Goal: Information Seeking & Learning: Compare options

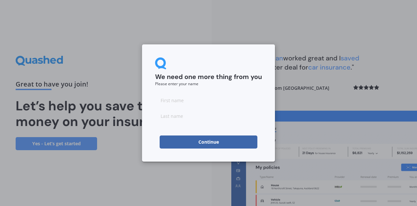
click at [187, 100] on input at bounding box center [208, 99] width 107 height 13
type input "Abby"
type input "[PERSON_NAME]"
click at [173, 143] on button "Continue" at bounding box center [209, 141] width 98 height 13
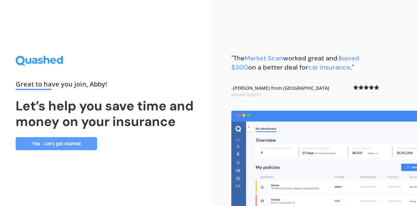
click at [69, 142] on link "Yes - Let’s get started" at bounding box center [56, 143] width 81 height 13
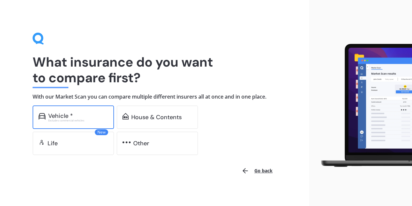
click at [81, 121] on div "Excludes commercial vehicles" at bounding box center [78, 120] width 60 height 3
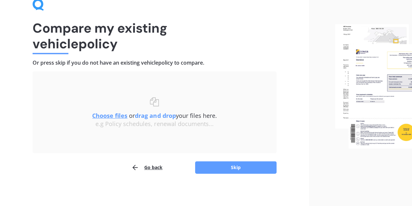
scroll to position [34, 0]
click at [151, 150] on div "Uploading Choose files or drag and drop your files here. Choose files or photos…" at bounding box center [155, 111] width 244 height 81
click at [231, 172] on button "Skip" at bounding box center [235, 167] width 81 height 12
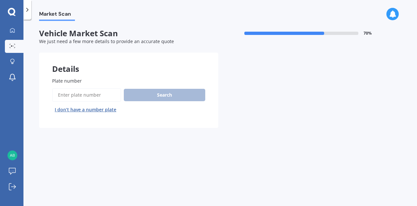
click at [70, 94] on input "Plate number" at bounding box center [86, 95] width 69 height 14
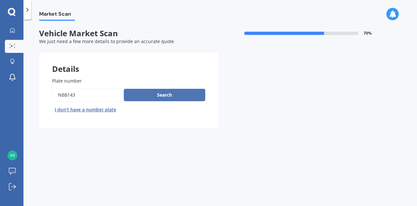
type input "NBB143"
click at [136, 94] on button "Search" at bounding box center [164, 95] width 81 height 12
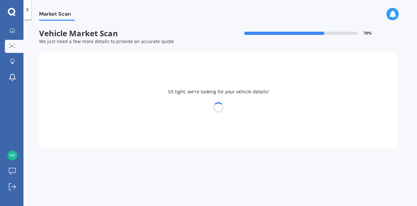
select select "MITSUBISHI"
select select "OUTLANDER"
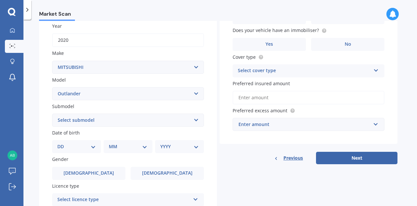
scroll to position [98, 0]
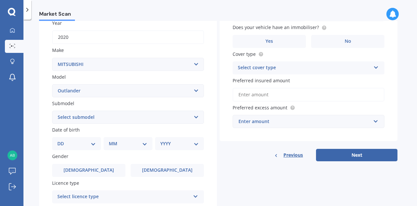
click at [87, 141] on select "DD 01 02 03 04 05 06 07 08 09 10 11 12 13 14 15 16 17 18 19 20 21 22 23 24 25 2…" at bounding box center [76, 143] width 38 height 7
select select "24"
click at [63, 140] on select "DD 01 02 03 04 05 06 07 08 09 10 11 12 13 14 15 16 17 18 19 20 21 22 23 24 25 2…" at bounding box center [76, 143] width 38 height 7
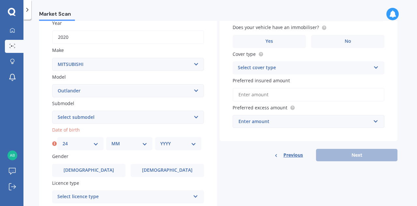
click at [113, 143] on select "MM 01 02 03 04 05 06 07 08 09 10 11 12" at bounding box center [129, 143] width 36 height 7
select select "02"
click at [111, 140] on select "MM 01 02 03 04 05 06 07 08 09 10 11 12" at bounding box center [129, 143] width 36 height 7
click at [163, 145] on select "YYYY 2025 2024 2023 2022 2021 2020 2019 2018 2017 2016 2015 2014 2013 2012 2011…" at bounding box center [178, 143] width 36 height 7
select select "1982"
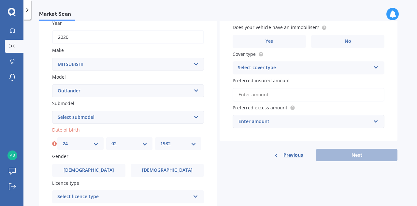
click at [160, 140] on select "YYYY 2025 2024 2023 2022 2021 2020 2019 2018 2017 2016 2015 2014 2013 2012 2011…" at bounding box center [178, 143] width 36 height 7
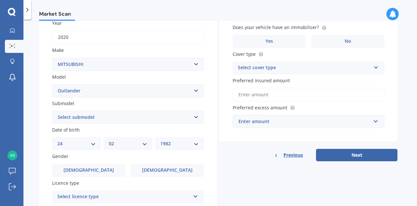
click at [219, 169] on div "Details Plate number Search I don’t have a number plate Year [DATE] Make Select…" at bounding box center [218, 112] width 358 height 314
click at [175, 175] on label "[DEMOGRAPHIC_DATA]" at bounding box center [167, 170] width 73 height 13
click at [0, 0] on input "[DEMOGRAPHIC_DATA]" at bounding box center [0, 0] width 0 height 0
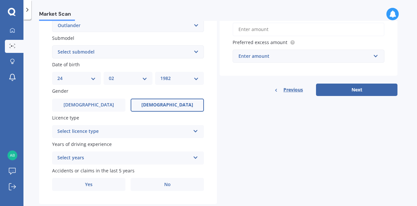
click at [165, 134] on div "Select licence type" at bounding box center [123, 131] width 133 height 8
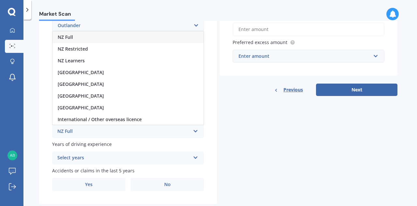
click at [111, 40] on div "NZ Full" at bounding box center [127, 37] width 151 height 12
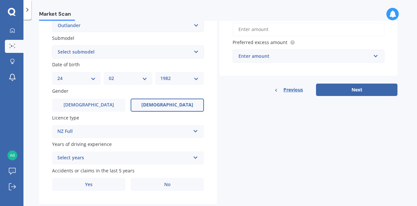
click at [152, 160] on div "Select years" at bounding box center [123, 158] width 133 height 8
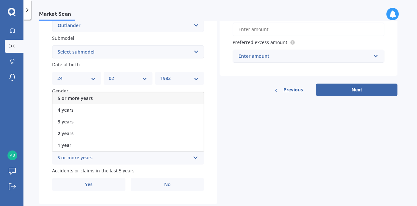
click at [142, 101] on div "5 or more years" at bounding box center [127, 98] width 151 height 12
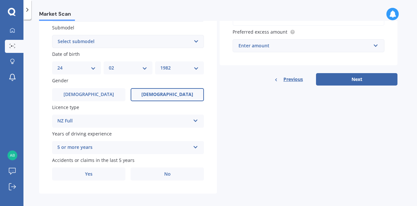
scroll to position [179, 0]
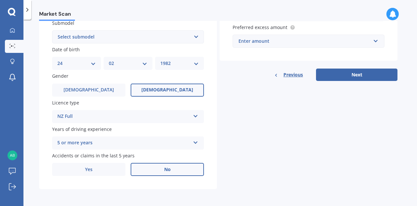
click at [161, 167] on label "No" at bounding box center [167, 169] width 73 height 13
click at [0, 0] on input "No" at bounding box center [0, 0] width 0 height 0
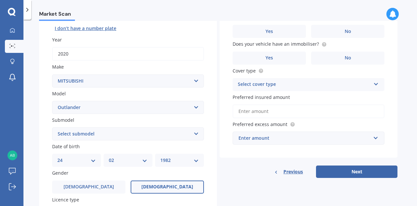
scroll to position [0, 0]
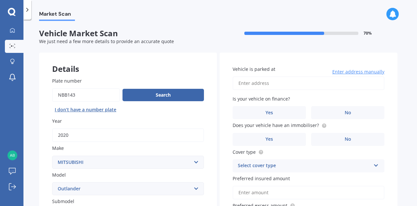
click at [308, 89] on input "Vehicle is parked at" at bounding box center [309, 83] width 152 height 14
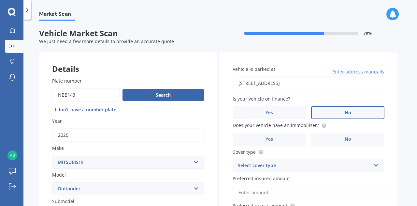
click at [326, 110] on label "No" at bounding box center [347, 112] width 73 height 13
click at [0, 0] on input "No" at bounding box center [0, 0] width 0 height 0
click at [292, 84] on input "[STREET_ADDRESS]" at bounding box center [309, 83] width 152 height 14
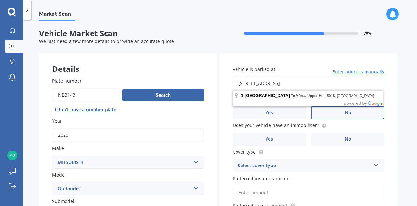
type input "[STREET_ADDRESS]"
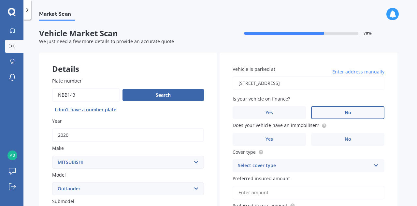
click at [336, 116] on label "No" at bounding box center [347, 112] width 73 height 13
click at [0, 0] on input "No" at bounding box center [0, 0] width 0 height 0
click at [326, 144] on label "No" at bounding box center [347, 139] width 73 height 13
click at [0, 0] on input "No" at bounding box center [0, 0] width 0 height 0
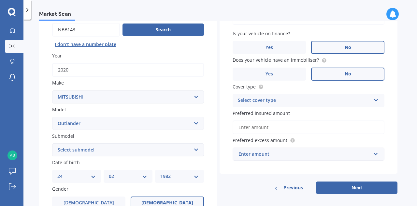
click at [311, 99] on div "Select cover type" at bounding box center [304, 100] width 133 height 8
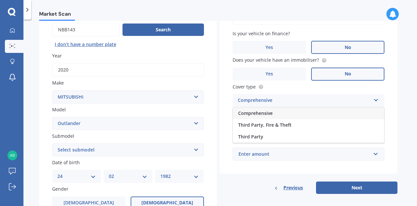
click at [306, 114] on div "Comprehensive" at bounding box center [308, 113] width 151 height 12
click at [253, 132] on input "Preferred insured amount" at bounding box center [309, 127] width 152 height 14
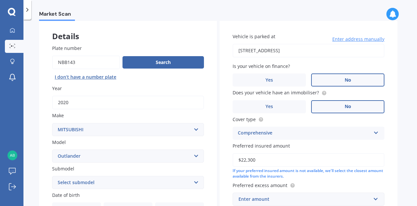
scroll to position [98, 0]
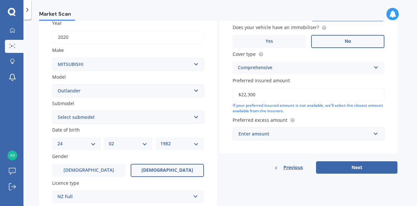
type input "$22,300"
click at [301, 157] on div "Vehicle is parked at [STREET_ADDRESS] Enter address manually Is your vehicle on…" at bounding box center [309, 64] width 178 height 219
click at [280, 135] on div "Enter amount" at bounding box center [304, 133] width 132 height 7
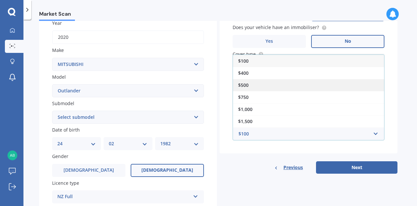
click at [267, 87] on div "$500" at bounding box center [308, 85] width 151 height 12
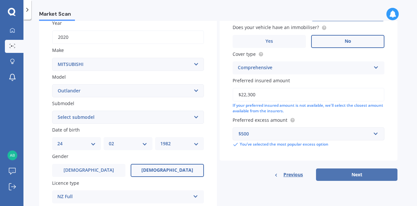
click at [337, 174] on button "Next" at bounding box center [356, 174] width 81 height 12
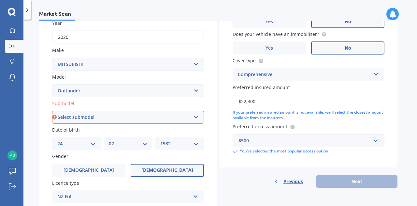
click at [98, 117] on select "Select submodel (All other) 2.4 Litre Station Wagon 3.0 Litre AWD 3.0 VRX Auto …" at bounding box center [128, 116] width 152 height 13
click at [110, 118] on select "Select submodel (All other) 2.4 Litre Station Wagon 3.0 Litre AWD 3.0 VRX Auto …" at bounding box center [128, 116] width 152 height 13
select select "LS 2.4P/CVT"
click at [52, 111] on select "Select submodel (All other) 2.4 Litre Station Wagon 3.0 Litre AWD 3.0 VRX Auto …" at bounding box center [128, 116] width 152 height 13
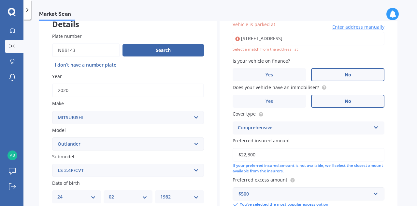
scroll to position [44, 0]
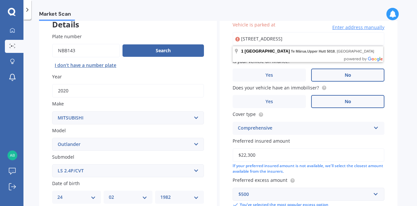
click at [339, 41] on input "[STREET_ADDRESS]" at bounding box center [309, 39] width 152 height 14
drag, startPoint x: 346, startPoint y: 38, endPoint x: 272, endPoint y: 39, distance: 73.3
click at [272, 39] on input "[STREET_ADDRESS]" at bounding box center [309, 39] width 152 height 14
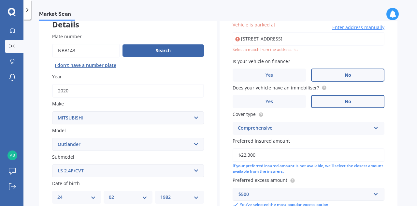
type input "[STREET_ADDRESS]"
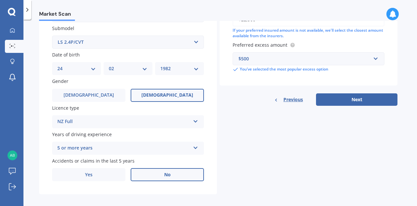
scroll to position [175, 0]
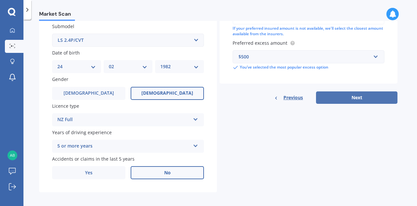
click at [340, 96] on button "Next" at bounding box center [356, 97] width 81 height 12
select select "24"
select select "02"
select select "1982"
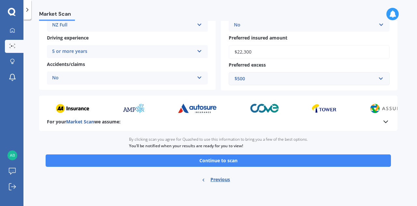
scroll to position [131, 0]
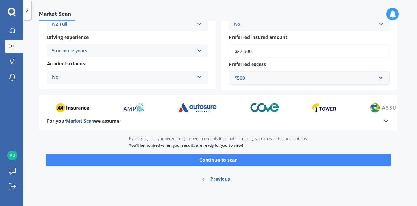
click at [184, 161] on button "Continue to scan" at bounding box center [218, 159] width 345 height 12
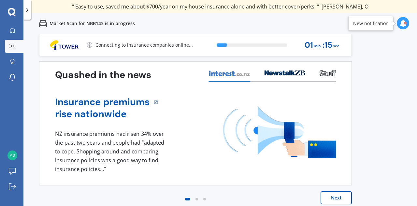
click at [340, 202] on button "Next" at bounding box center [335, 197] width 31 height 13
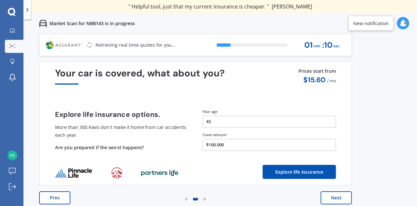
click at [340, 202] on button "Next" at bounding box center [335, 197] width 31 height 13
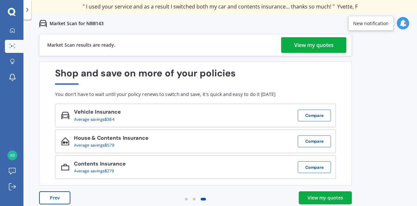
click at [329, 195] on div "View my quotes" at bounding box center [325, 197] width 36 height 7
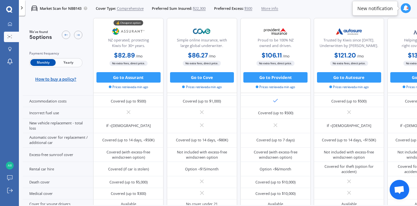
scroll to position [244, 0]
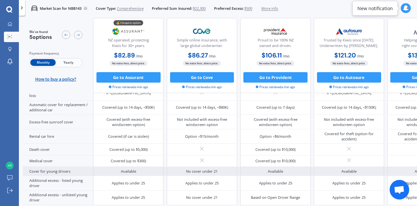
click at [68, 170] on div "Cover for young drivers" at bounding box center [58, 170] width 70 height 9
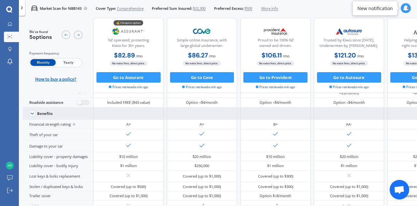
scroll to position [0, 0]
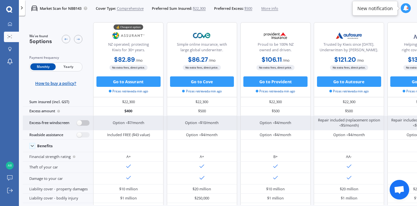
click at [87, 124] on label at bounding box center [83, 123] width 13 height 6
radio input "true"
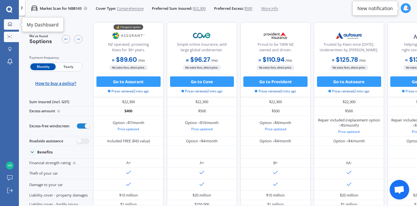
click at [10, 24] on icon at bounding box center [10, 24] width 4 height 4
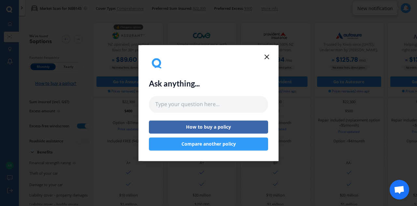
click at [191, 145] on button "Compare another policy" at bounding box center [208, 143] width 119 height 13
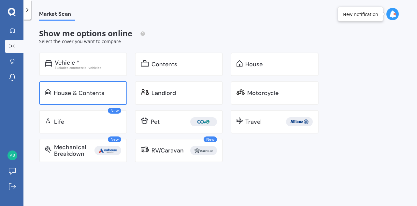
click at [107, 96] on div "House & Contents" at bounding box center [83, 92] width 88 height 23
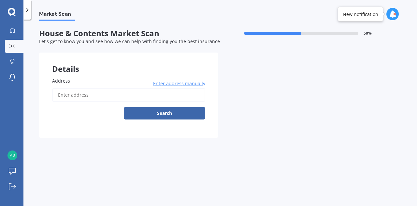
click at [107, 96] on input "Address" at bounding box center [128, 95] width 153 height 14
type input "[STREET_ADDRESS]"
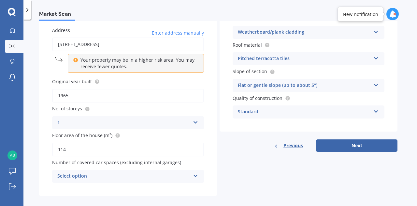
scroll to position [57, 0]
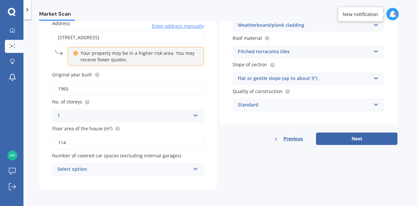
click at [117, 166] on div "Select option" at bounding box center [123, 169] width 133 height 8
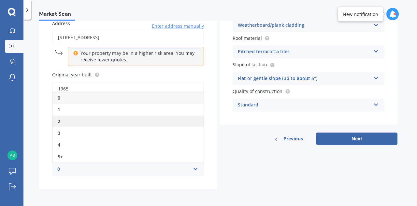
click at [94, 123] on div "2" at bounding box center [127, 121] width 151 height 12
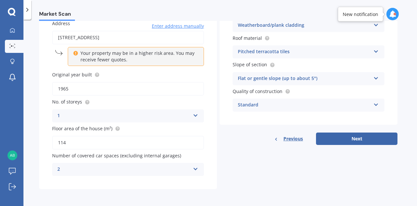
scroll to position [0, 0]
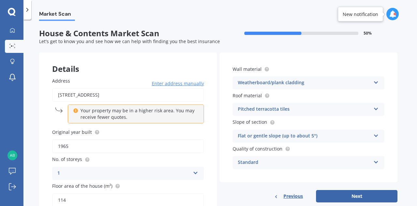
click at [328, 138] on div "Flat or gentle slope (up to about 5°)" at bounding box center [304, 136] width 133 height 8
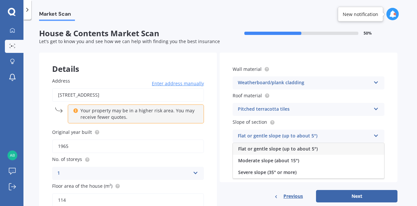
click at [328, 138] on div "Flat or gentle slope (up to about 5°)" at bounding box center [304, 136] width 133 height 8
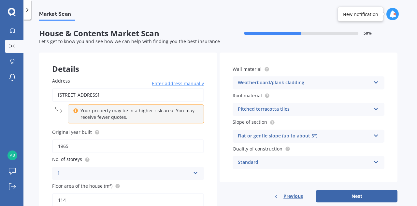
click at [309, 159] on div "Standard" at bounding box center [304, 162] width 133 height 8
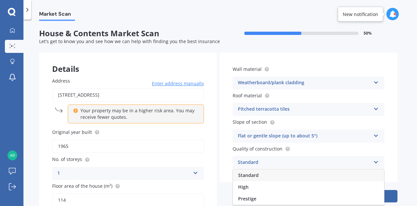
click at [309, 159] on div "Standard" at bounding box center [304, 162] width 133 height 8
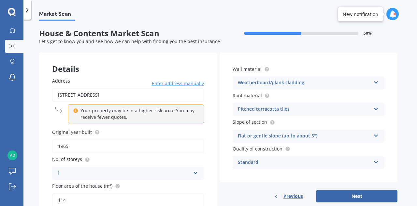
click at [309, 159] on div "Standard" at bounding box center [304, 162] width 133 height 8
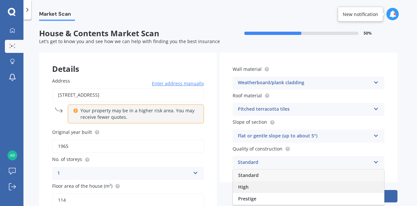
click at [268, 185] on div "High" at bounding box center [308, 187] width 151 height 12
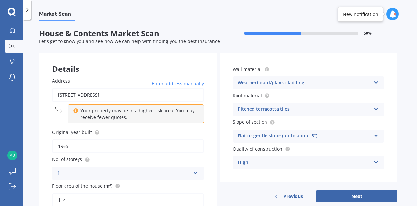
click at [279, 165] on div "High" at bounding box center [304, 162] width 133 height 8
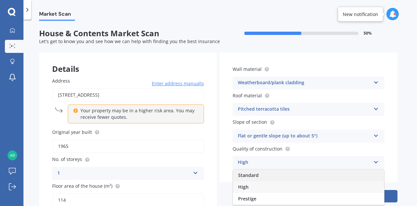
click at [274, 176] on div "Standard" at bounding box center [308, 175] width 151 height 12
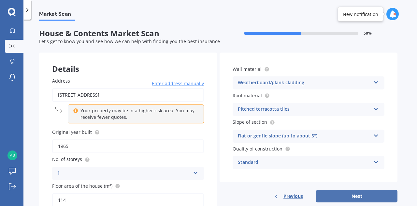
click at [345, 196] on button "Next" at bounding box center [356, 196] width 81 height 12
select select "24"
select select "02"
select select "1982"
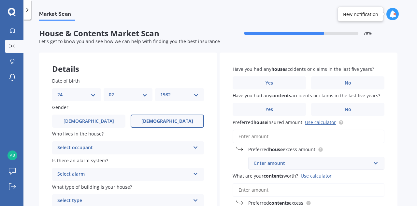
click at [179, 146] on div "Select occupant" at bounding box center [123, 148] width 133 height 8
click at [172, 164] on div "Owner" at bounding box center [127, 160] width 151 height 12
click at [169, 170] on div "Select alarm" at bounding box center [123, 174] width 133 height 8
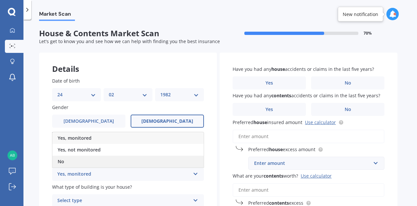
click at [160, 161] on div "No" at bounding box center [127, 161] width 151 height 12
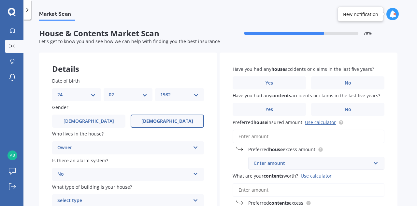
scroll to position [65, 0]
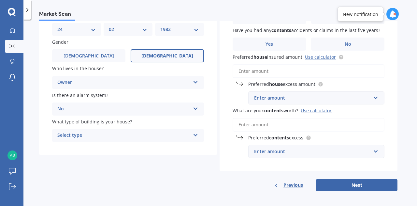
click at [158, 135] on div "Select type" at bounding box center [123, 135] width 133 height 8
click at [157, 150] on div "Freestanding" at bounding box center [127, 148] width 151 height 12
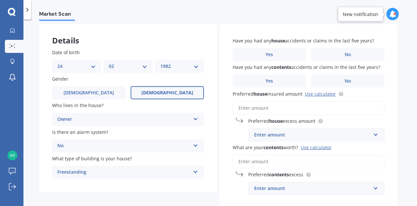
scroll to position [0, 0]
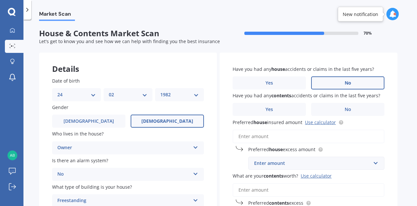
click at [334, 79] on label "No" at bounding box center [347, 82] width 73 height 13
click at [0, 0] on input "No" at bounding box center [0, 0] width 0 height 0
click at [336, 110] on label "No" at bounding box center [347, 109] width 73 height 13
click at [0, 0] on input "No" at bounding box center [0, 0] width 0 height 0
click at [257, 138] on input "Preferred house insured amount Use calculator" at bounding box center [309, 136] width 152 height 14
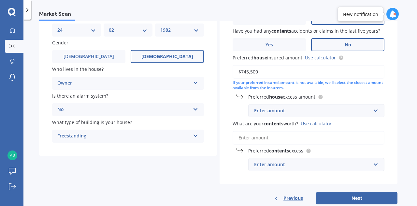
scroll to position [65, 0]
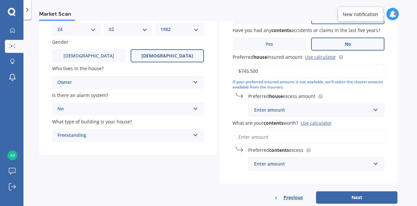
type input "$745,500"
click at [273, 112] on div "Enter amount" at bounding box center [312, 109] width 117 height 7
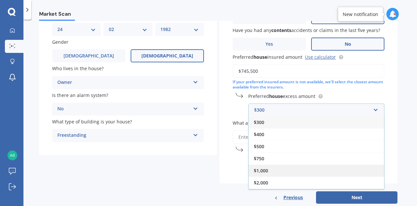
click at [272, 167] on div "$1,000" at bounding box center [316, 170] width 135 height 12
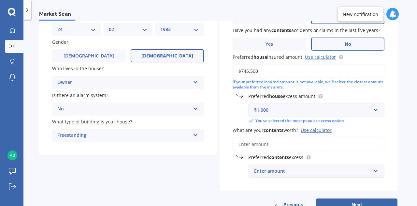
click at [270, 140] on input "What are your contents worth? Use calculator" at bounding box center [309, 144] width 152 height 14
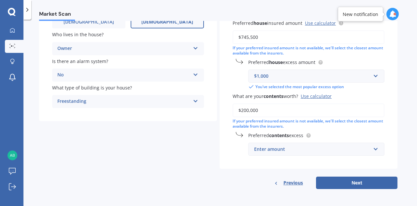
scroll to position [100, 0]
type input "$200,000"
click at [275, 149] on div "Enter amount" at bounding box center [312, 148] width 117 height 7
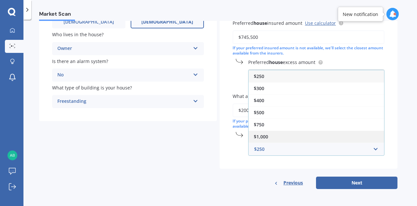
click at [267, 137] on span "$1,000" at bounding box center [261, 136] width 14 height 6
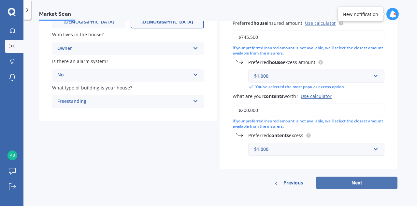
click at [371, 180] on button "Next" at bounding box center [356, 182] width 81 height 12
select select "24"
select select "02"
select select "1982"
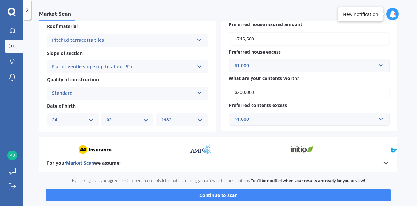
scroll to position [228, 0]
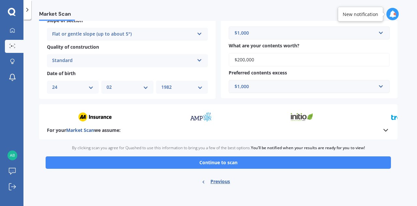
click at [222, 166] on button "Continue to scan" at bounding box center [218, 162] width 345 height 12
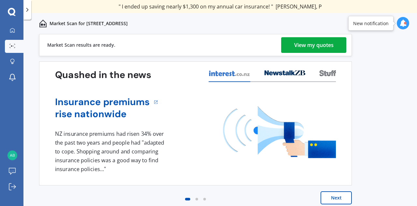
click at [322, 42] on div "View my quotes" at bounding box center [313, 45] width 39 height 16
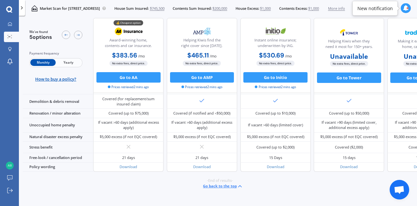
scroll to position [296, 0]
